Goal: Find specific page/section: Find specific page/section

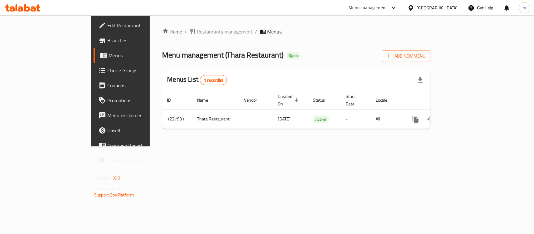
click at [168, 30] on div "Home / Restaurants management / Menus Menu management ( Thara Restaurant ) Open…" at bounding box center [296, 81] width 268 height 106
click at [197, 30] on span "Restaurants management" at bounding box center [225, 32] width 56 height 8
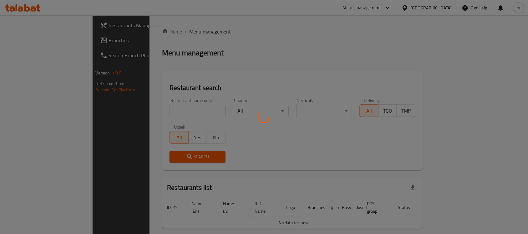
click at [151, 127] on div at bounding box center [264, 117] width 528 height 234
click at [140, 115] on div at bounding box center [264, 117] width 528 height 234
click at [139, 115] on div at bounding box center [264, 117] width 528 height 234
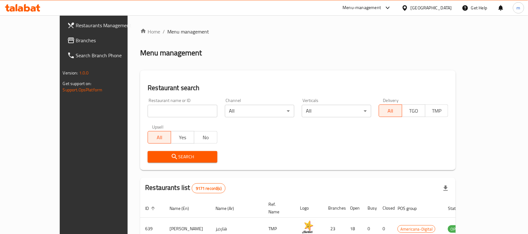
click at [137, 114] on div at bounding box center [264, 117] width 528 height 234
click at [148, 113] on input "search" at bounding box center [183, 111] width 70 height 13
paste input "676068"
click at [153, 157] on span "Search" at bounding box center [182, 157] width 59 height 8
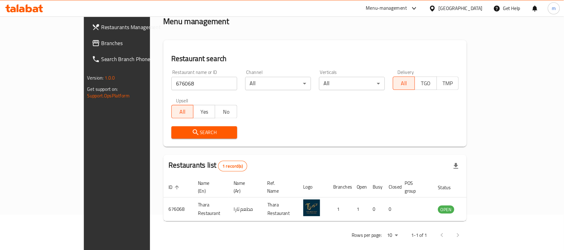
scroll to position [18, 0]
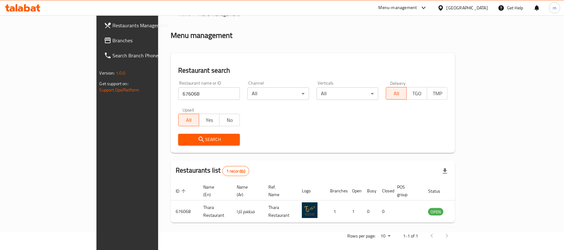
click at [178, 99] on input "676068" at bounding box center [209, 93] width 62 height 13
paste input "67585"
type input "667585"
click at [183, 137] on span "Search" at bounding box center [209, 140] width 52 height 8
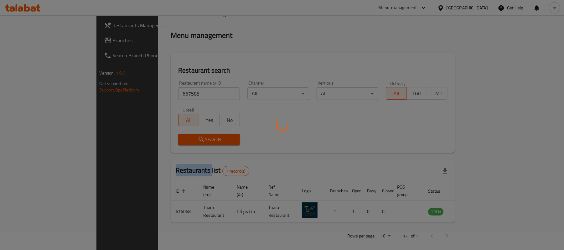
click at [163, 137] on div at bounding box center [282, 125] width 564 height 250
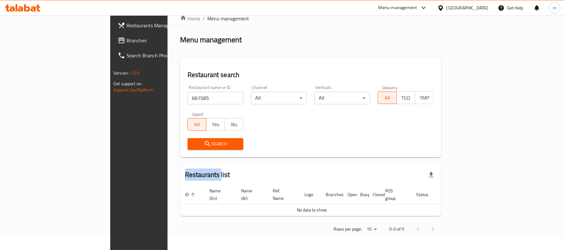
scroll to position [6, 0]
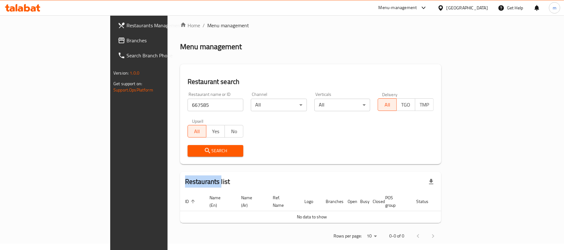
click at [126, 39] on span "Branches" at bounding box center [162, 41] width 73 height 8
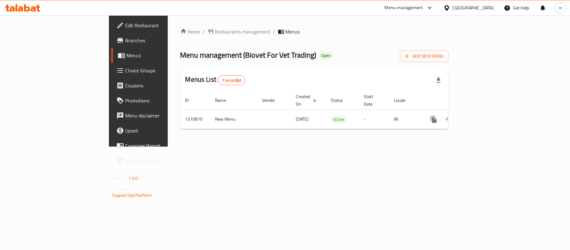
click at [180, 30] on div "Home / Restaurants management / Menus Menu management ( Biovet For Vet Trading …" at bounding box center [314, 81] width 268 height 106
click at [215, 30] on span "Restaurants management" at bounding box center [243, 32] width 56 height 8
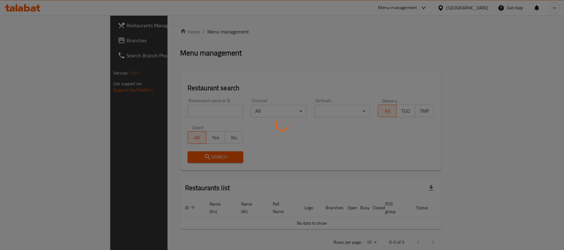
click at [137, 116] on div at bounding box center [282, 125] width 564 height 250
click at [156, 106] on div at bounding box center [282, 125] width 564 height 250
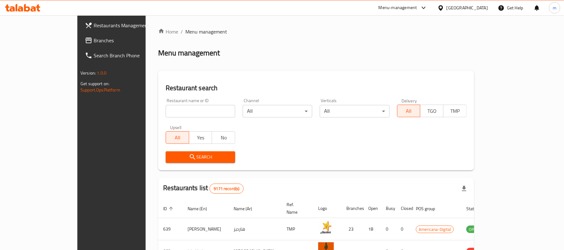
click at [164, 110] on div at bounding box center [282, 125] width 564 height 250
click at [166, 110] on input "search" at bounding box center [201, 111] width 70 height 13
paste input "705332"
type input "705332"
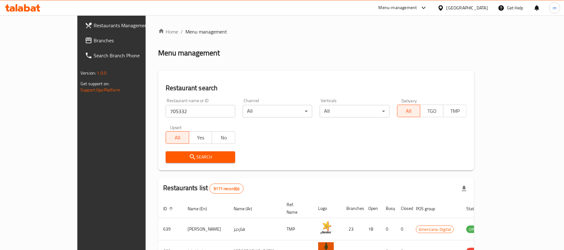
drag, startPoint x: 163, startPoint y: 158, endPoint x: 210, endPoint y: 147, distance: 47.5
click at [171, 158] on span "Search" at bounding box center [200, 157] width 59 height 8
